Goal: Transaction & Acquisition: Purchase product/service

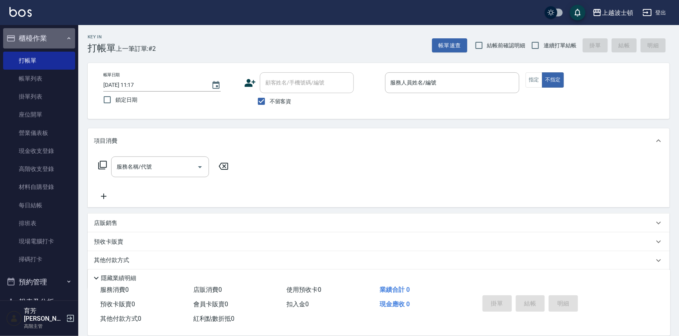
click at [40, 30] on button "櫃檯作業" at bounding box center [39, 38] width 72 height 20
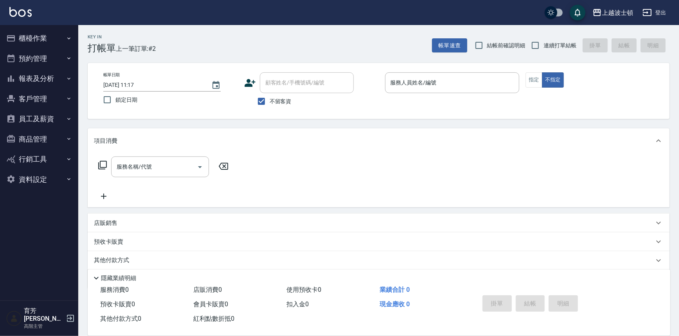
click at [27, 98] on button "客戶管理" at bounding box center [39, 99] width 72 height 20
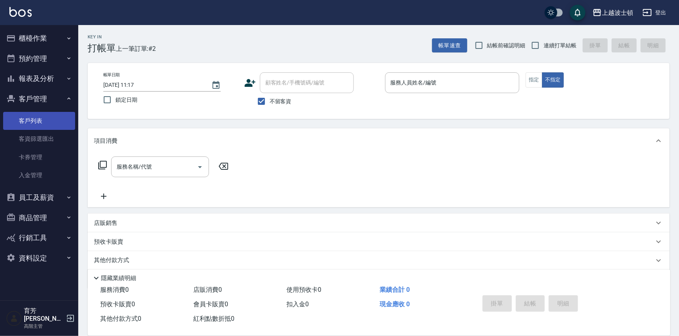
click at [35, 123] on link "客戶列表" at bounding box center [39, 121] width 72 height 18
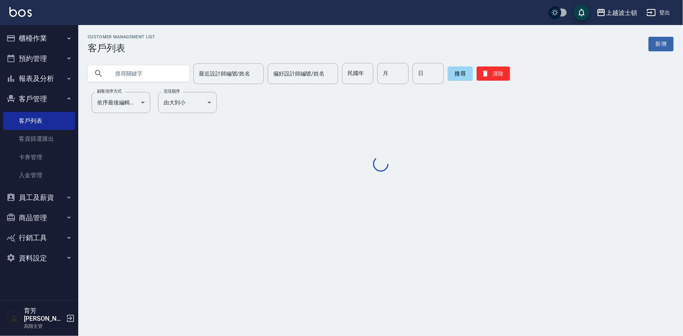
click at [138, 69] on input "text" at bounding box center [147, 73] width 74 height 21
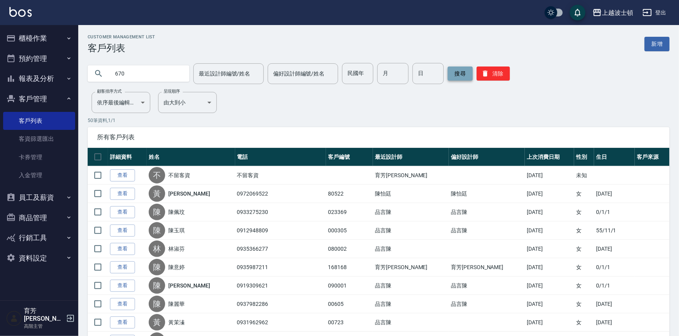
type input "670"
click at [463, 74] on button "搜尋" at bounding box center [460, 74] width 25 height 14
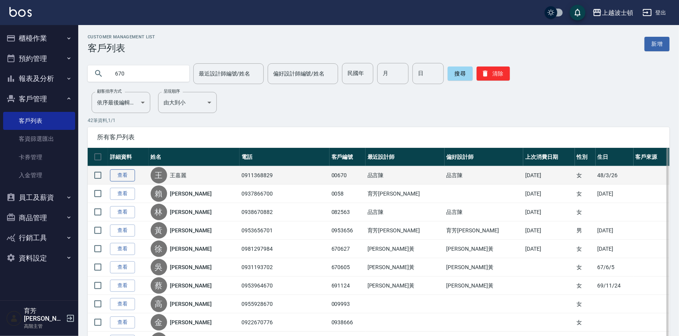
click at [119, 176] on link "查看" at bounding box center [122, 175] width 25 height 12
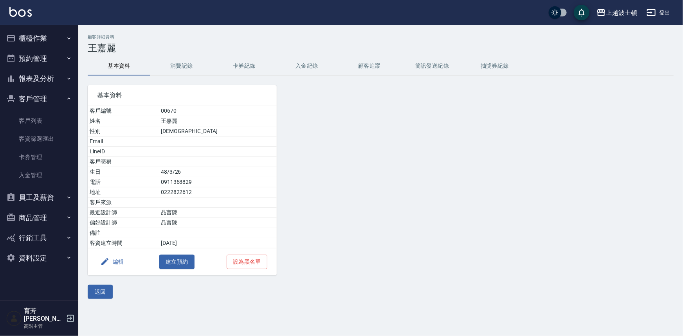
click at [117, 263] on button "編輯" at bounding box center [112, 262] width 30 height 14
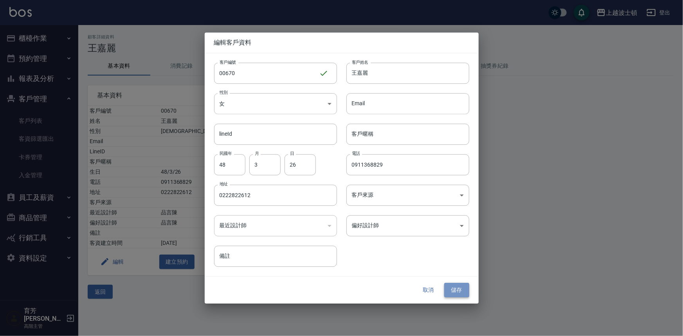
click at [461, 286] on button "儲存" at bounding box center [456, 290] width 25 height 14
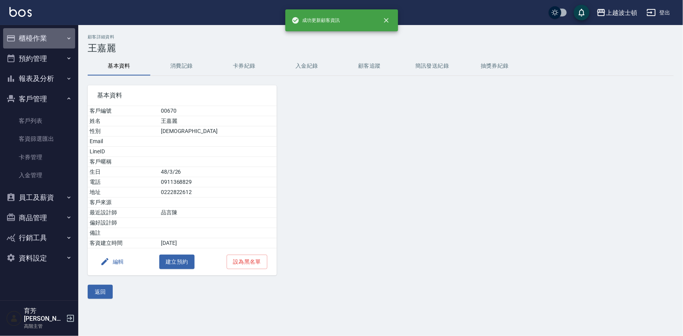
click at [30, 46] on button "櫃檯作業" at bounding box center [39, 38] width 72 height 20
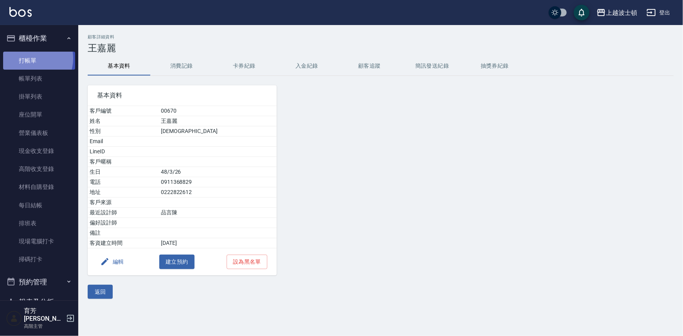
click at [30, 58] on link "打帳單" at bounding box center [39, 61] width 72 height 18
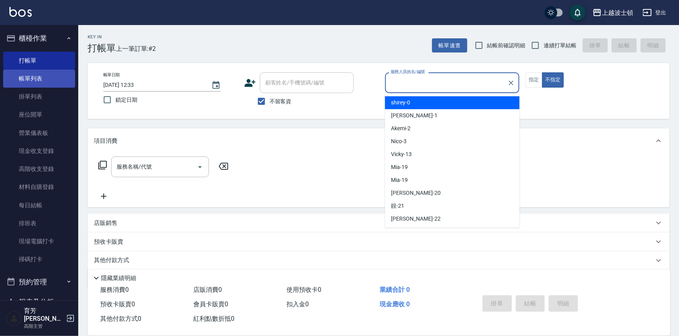
click at [27, 83] on link "帳單列表" at bounding box center [39, 79] width 72 height 18
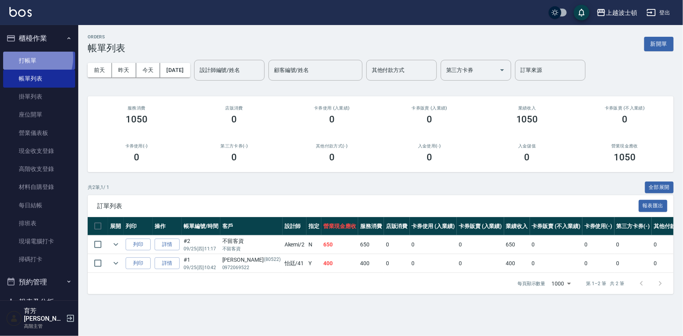
click at [29, 58] on link "打帳單" at bounding box center [39, 61] width 72 height 18
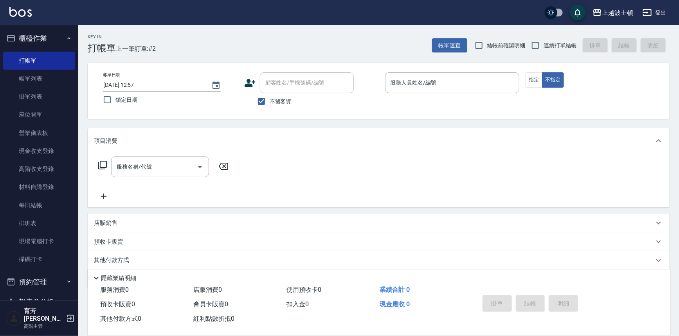
click at [271, 102] on span "不留客資" at bounding box center [281, 101] width 22 height 8
click at [270, 102] on input "不留客資" at bounding box center [261, 101] width 16 height 16
checkbox input "false"
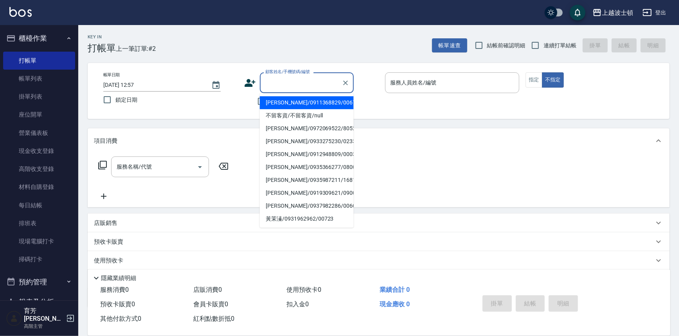
click at [283, 85] on input "顧客姓名/手機號碼/編號" at bounding box center [300, 83] width 75 height 14
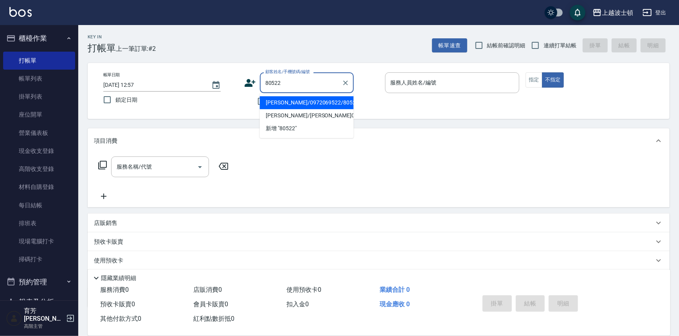
type input "[PERSON_NAME]/0972069522/80522"
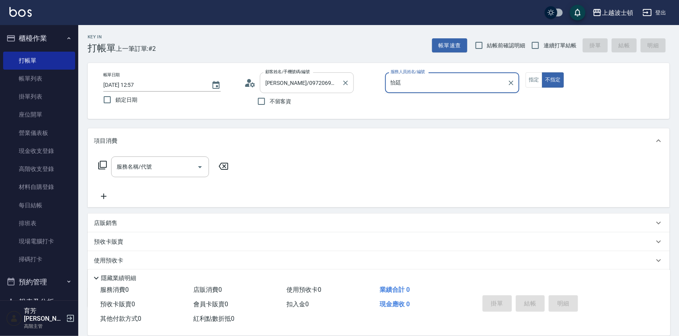
type input "怡"
type input "思思-35"
type button "false"
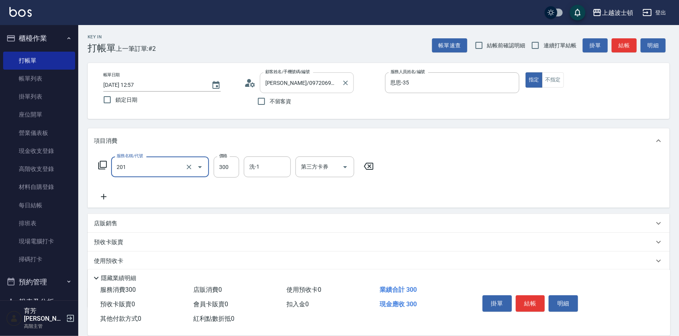
type input "洗髮(201)"
type input "4"
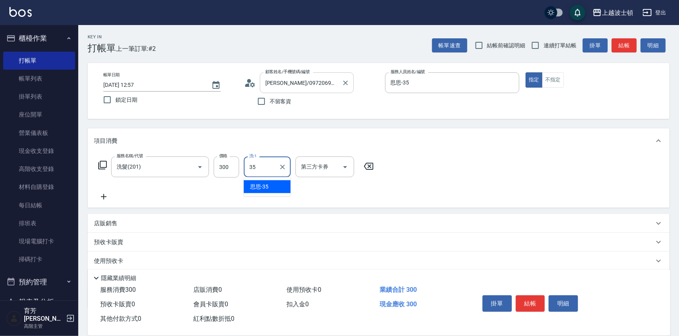
type input "思思-35"
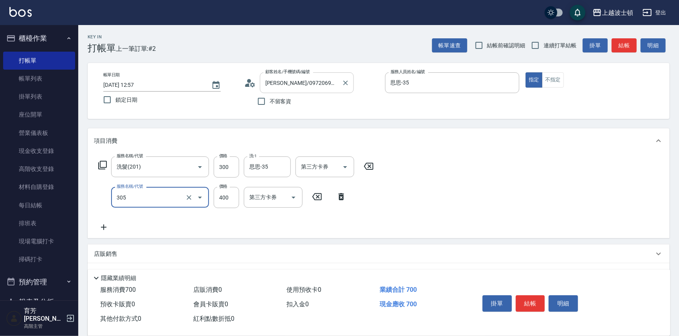
type input "剪髮(305)"
type input "350"
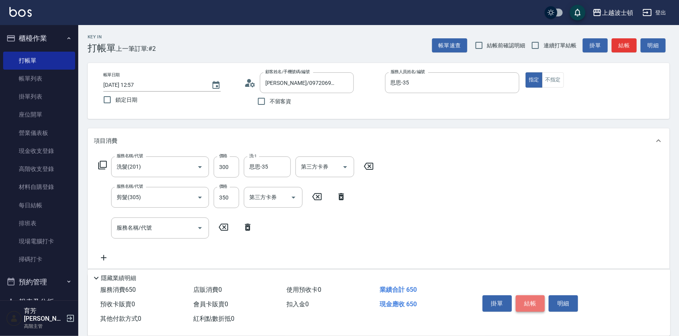
click at [542, 301] on button "結帳" at bounding box center [530, 304] width 29 height 16
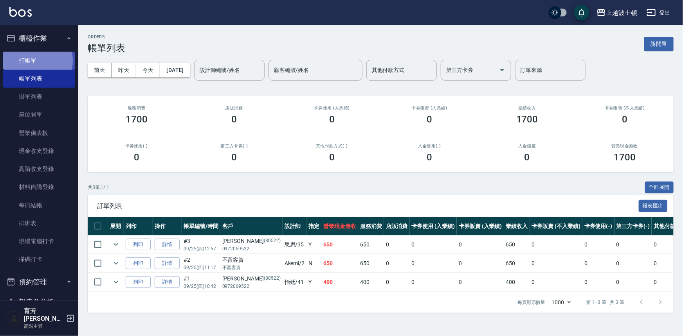
click at [33, 61] on link "打帳單" at bounding box center [39, 61] width 72 height 18
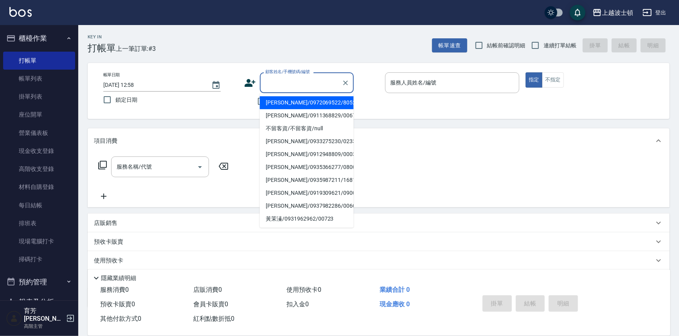
click at [283, 88] on input "顧客姓名/手機號碼/編號" at bounding box center [300, 83] width 75 height 14
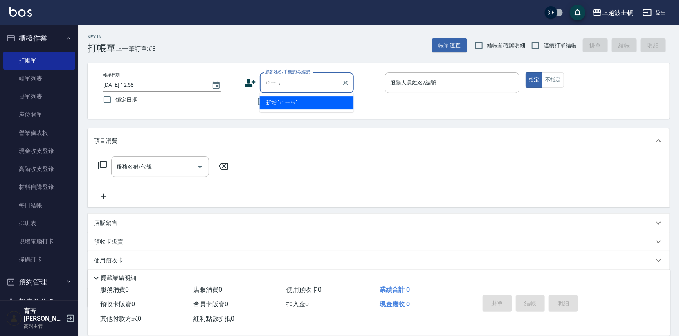
type input "民"
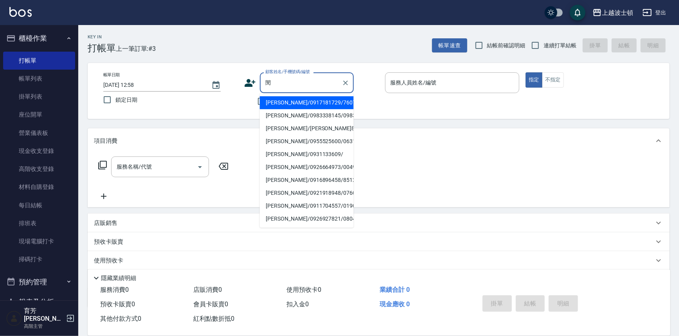
click at [292, 97] on li "[PERSON_NAME]/0917181729/760729" at bounding box center [307, 102] width 94 height 13
type input "[PERSON_NAME]/0917181729/760729"
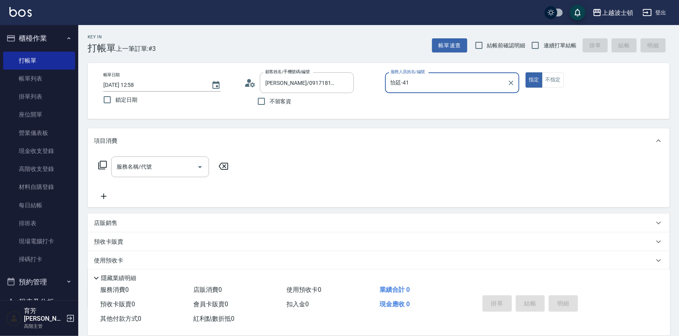
type input "怡廷-41"
click at [526, 72] on button "指定" at bounding box center [534, 79] width 17 height 15
type button "true"
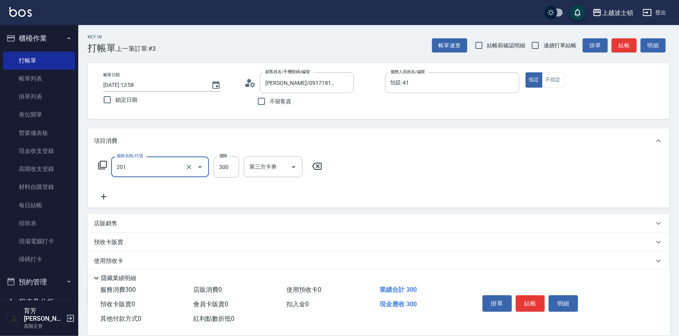
type input "洗髮(201)"
type input "400"
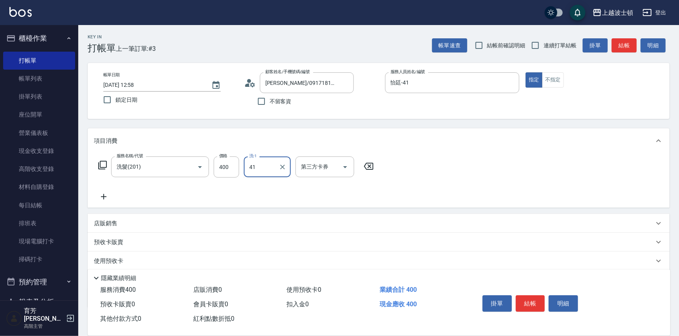
type input "怡廷-41"
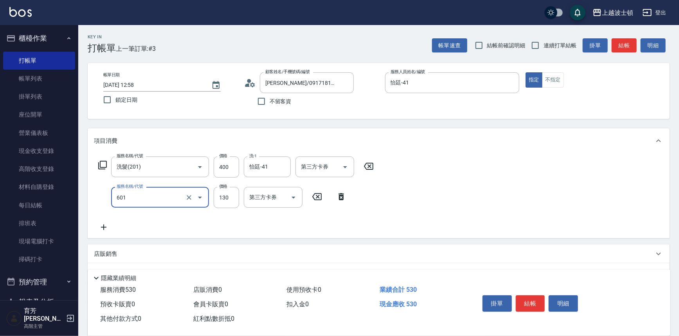
type input "單梳(601)"
type input "100"
click at [531, 300] on button "結帳" at bounding box center [530, 304] width 29 height 16
